Goal: Find specific page/section: Find specific page/section

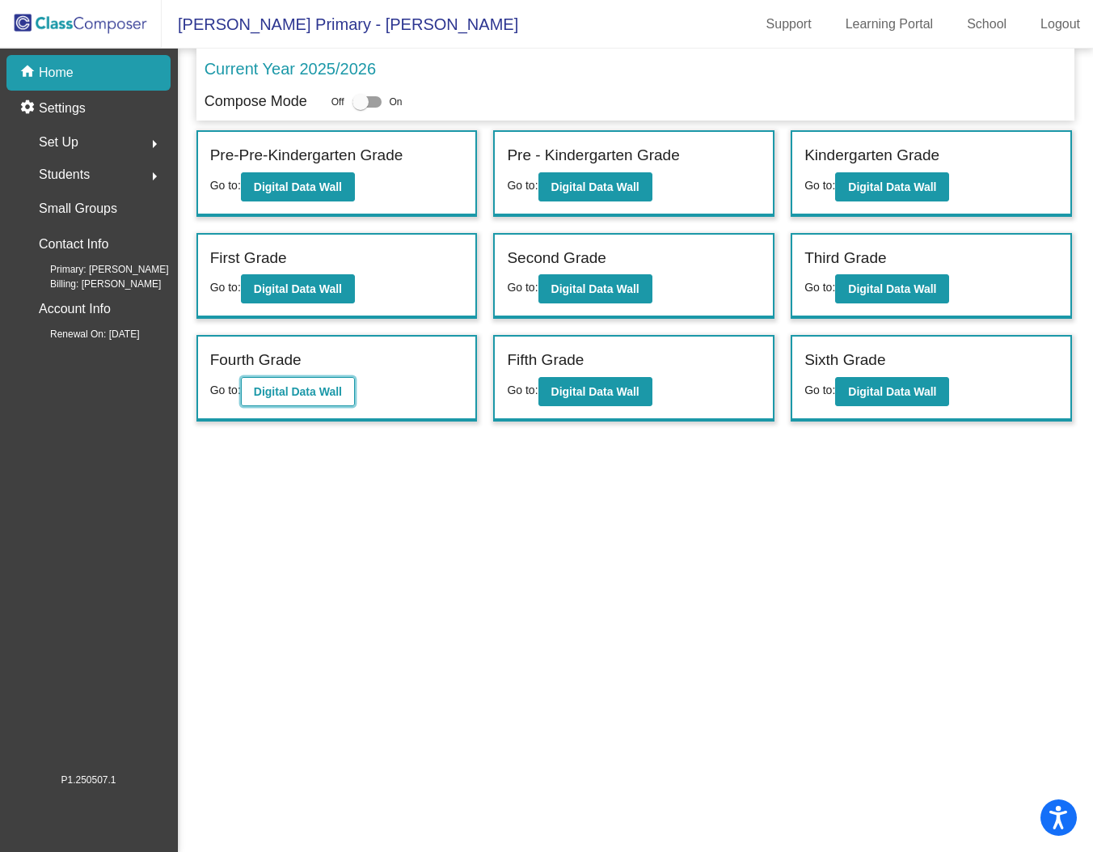
click at [322, 389] on b "Digital Data Wall" at bounding box center [298, 391] width 88 height 13
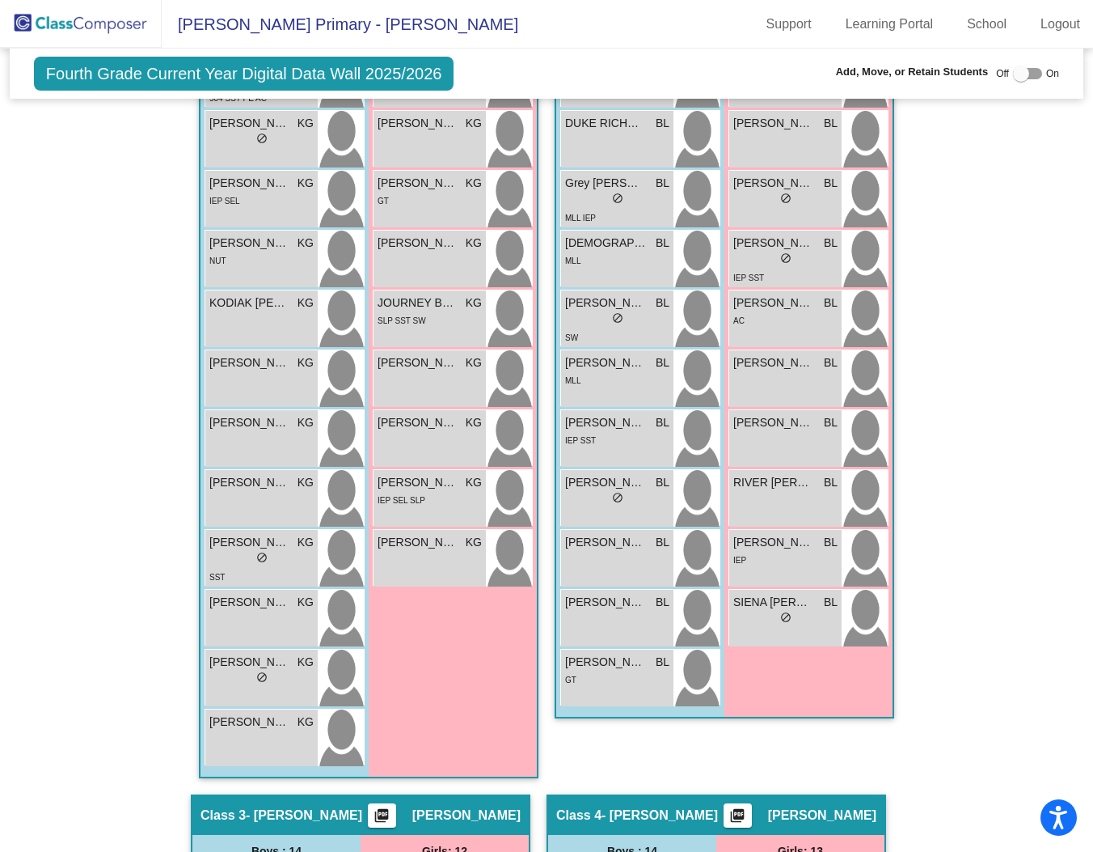
scroll to position [726, 0]
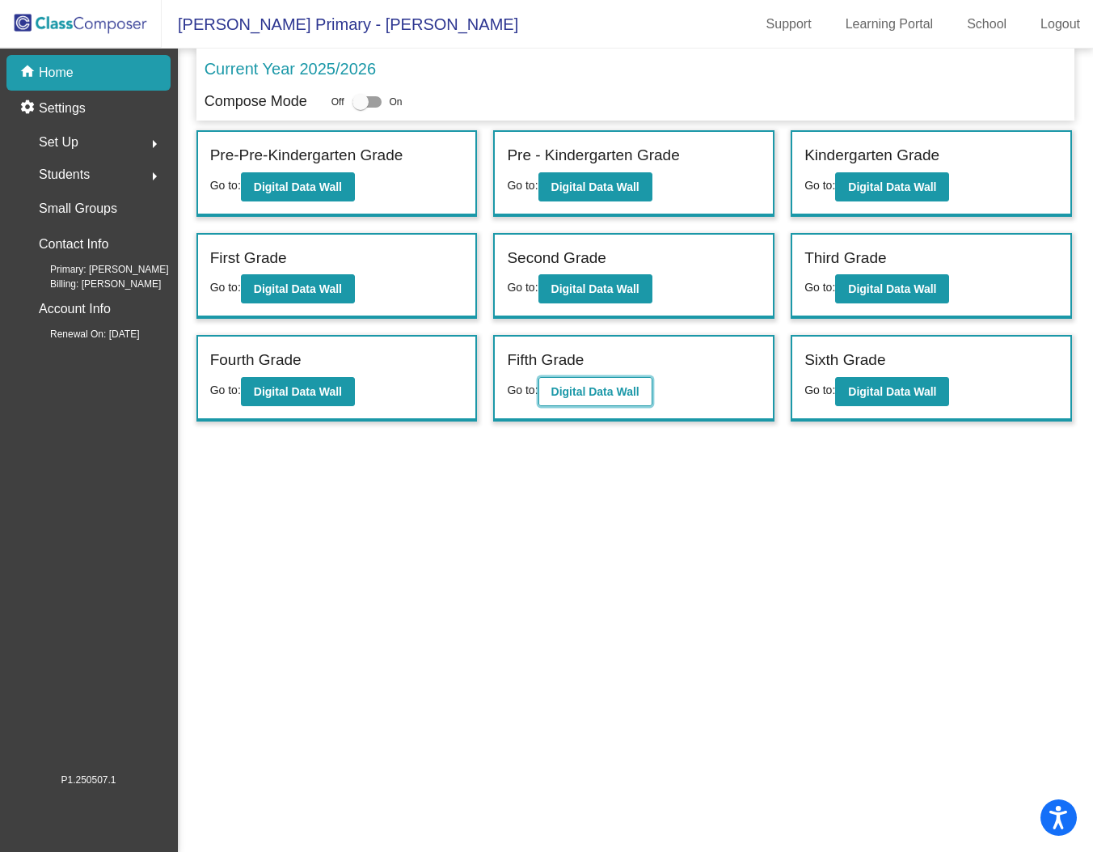
click at [587, 389] on b "Digital Data Wall" at bounding box center [596, 391] width 88 height 13
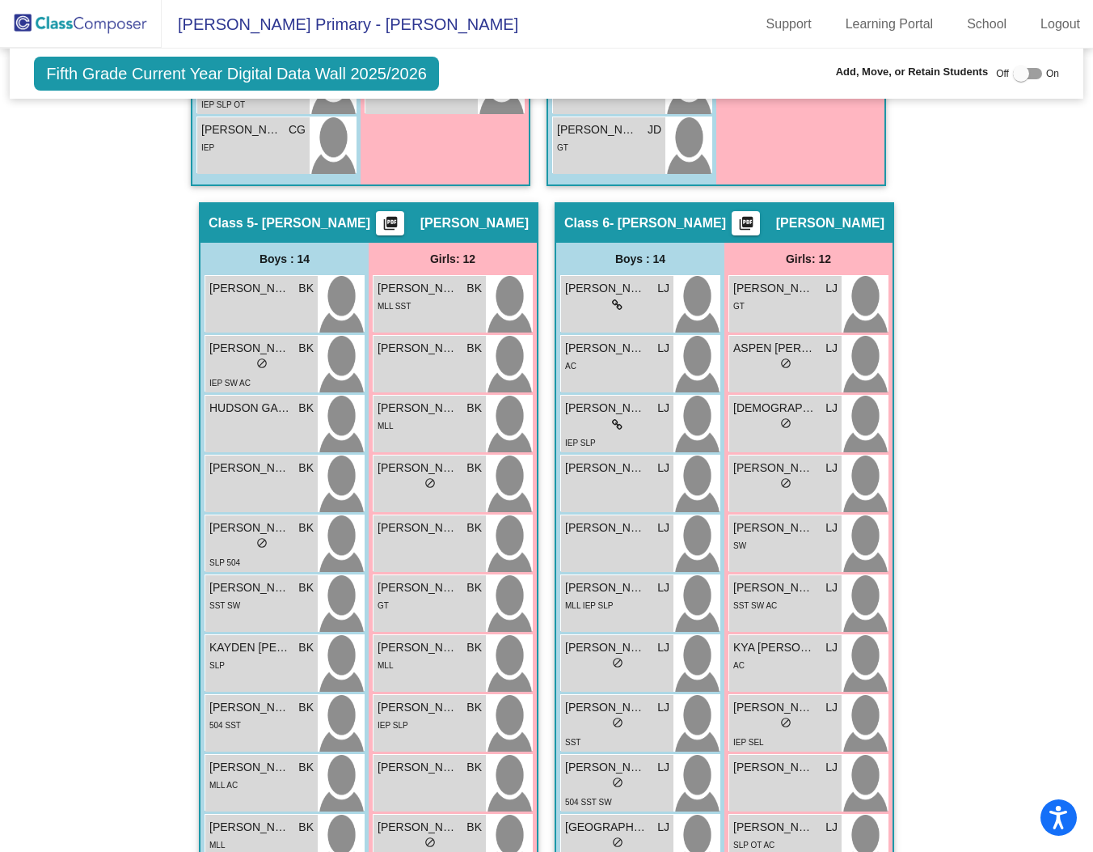
scroll to position [2199, 0]
